Goal: Check status: Check status

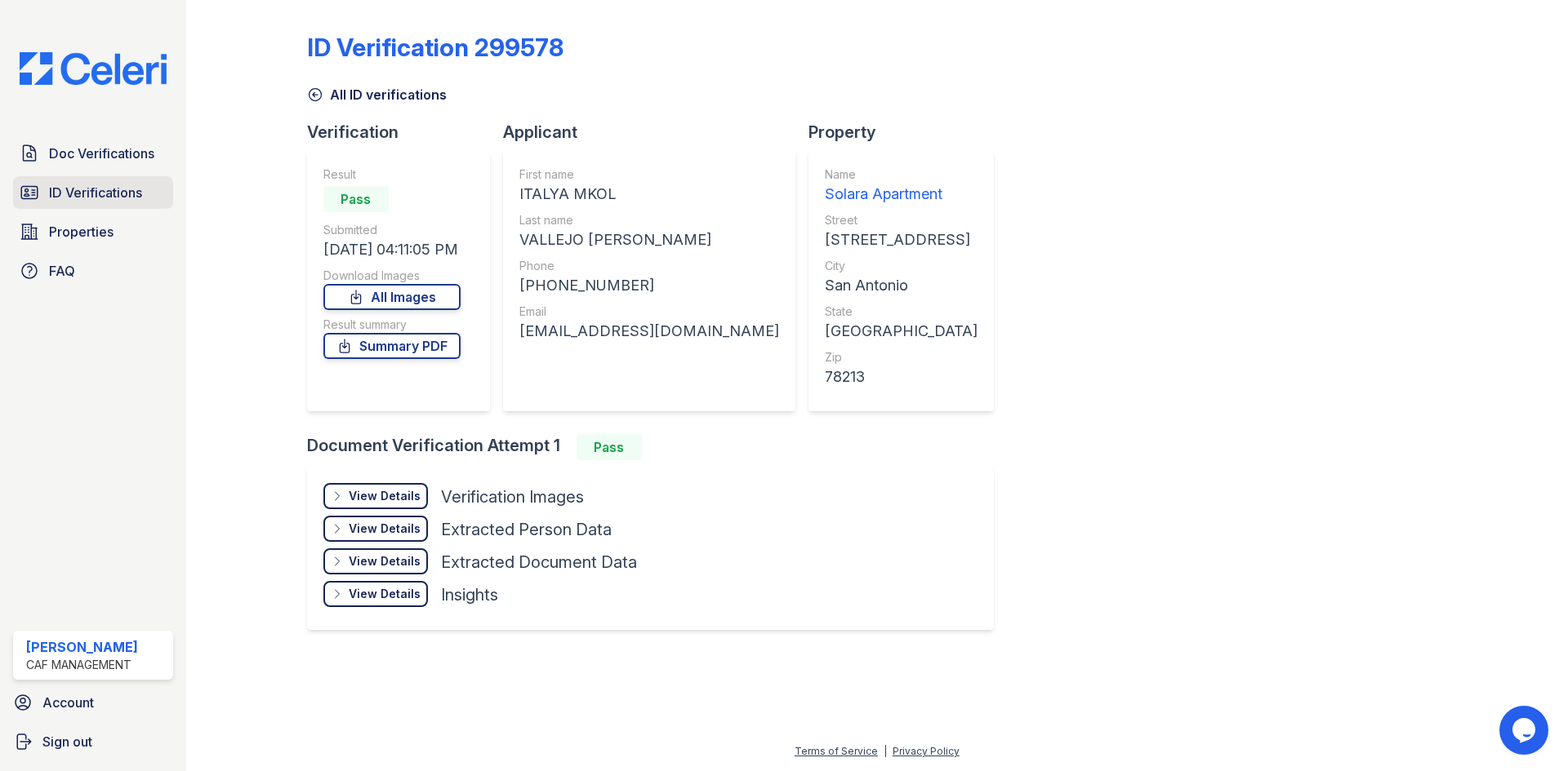
click at [83, 188] on span "ID Verifications" at bounding box center [95, 192] width 93 height 20
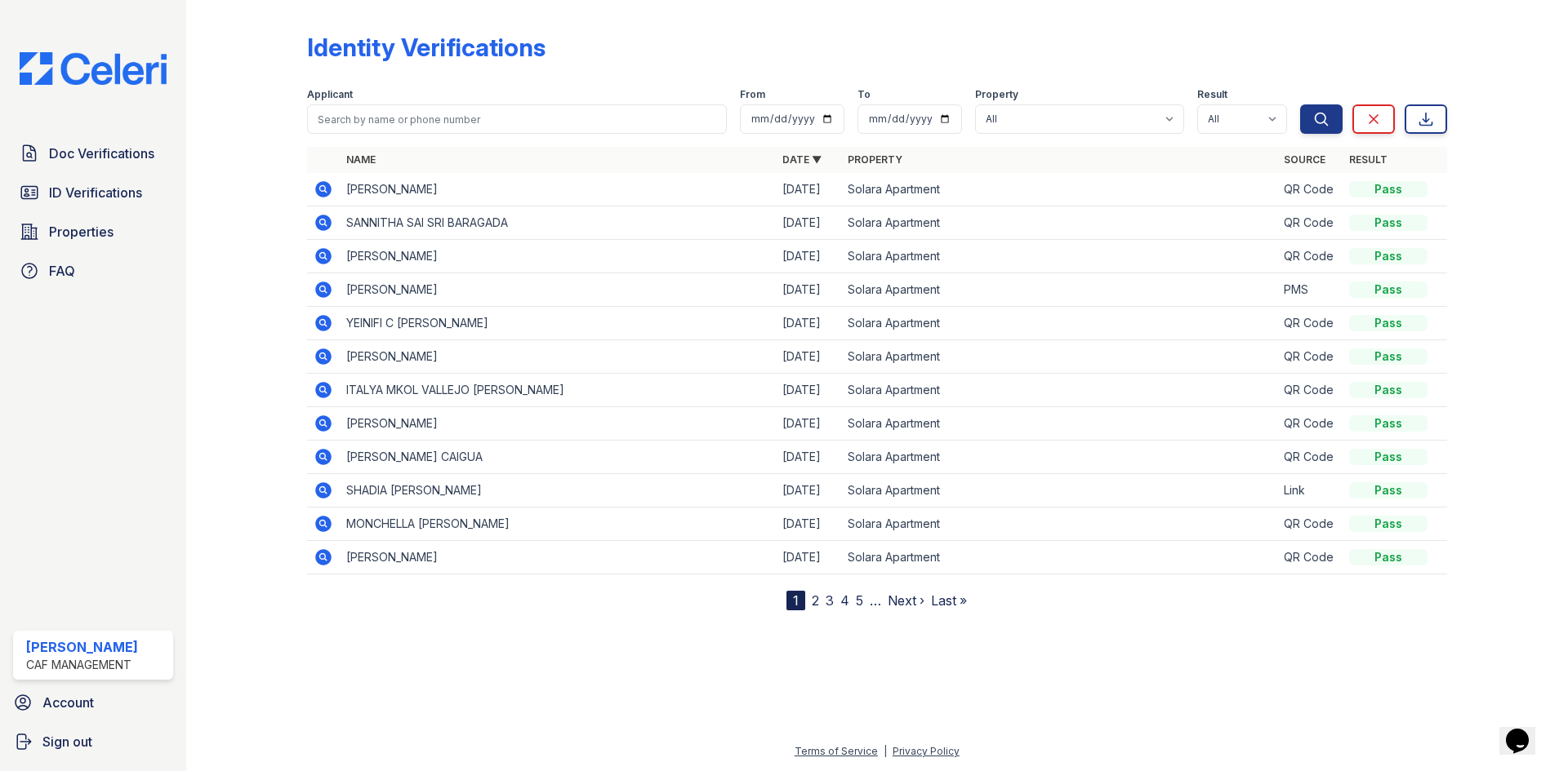
click at [324, 186] on icon at bounding box center [323, 189] width 20 height 20
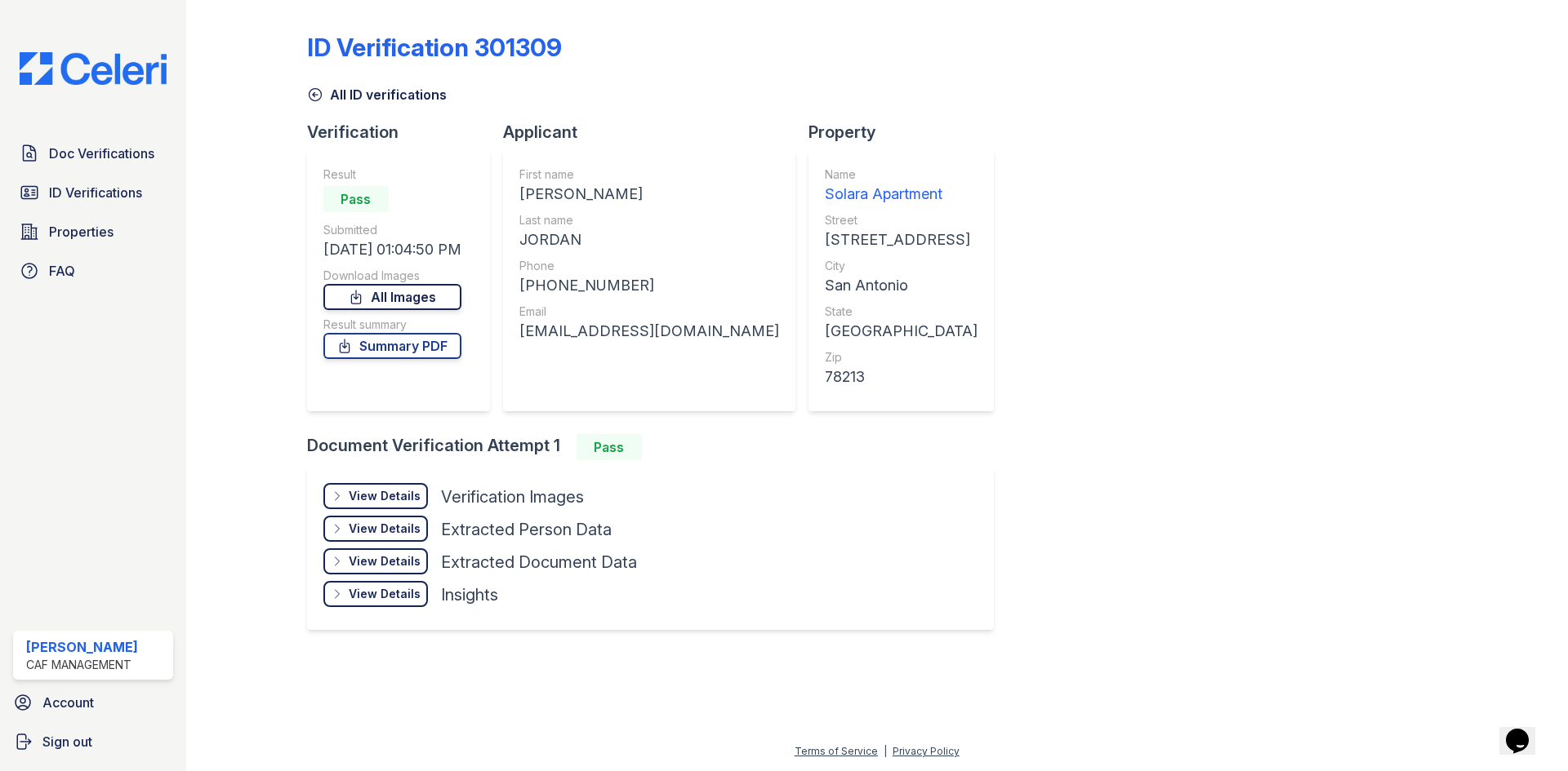
click at [412, 300] on link "All Images" at bounding box center [392, 297] width 138 height 26
